Goal: Navigation & Orientation: Go to known website

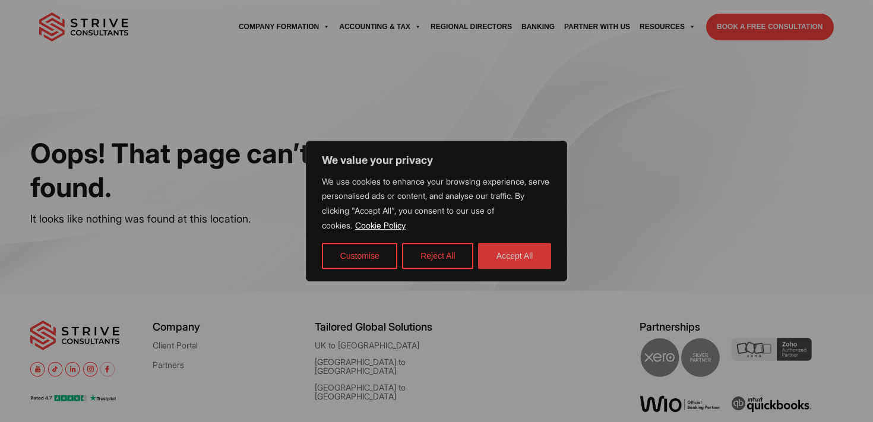
click at [521, 258] on button "Accept All" at bounding box center [514, 256] width 73 height 26
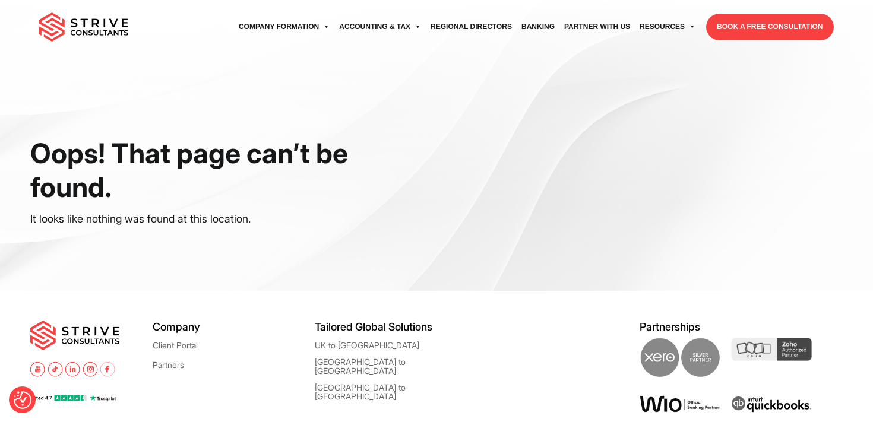
click at [96, 28] on img at bounding box center [83, 27] width 89 height 30
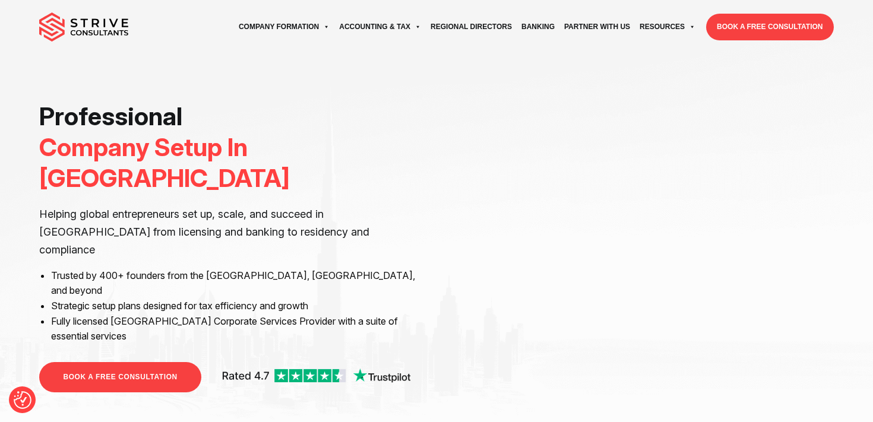
click at [155, 64] on div "Professional Company Setup In [GEOGRAPHIC_DATA] Helping global entrepreneurs se…" at bounding box center [436, 217] width 873 height 434
